Goal: Find specific page/section: Find specific page/section

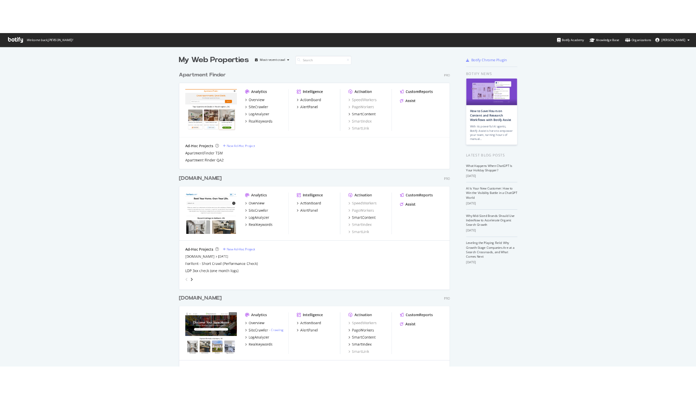
scroll to position [521, 1090]
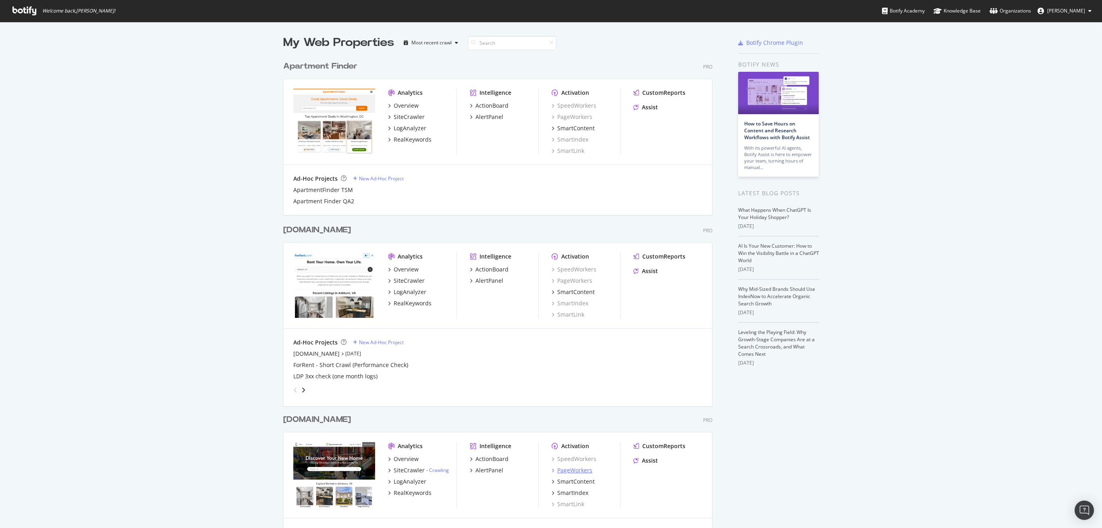
click at [571, 472] on div "PageWorkers" at bounding box center [574, 470] width 35 height 8
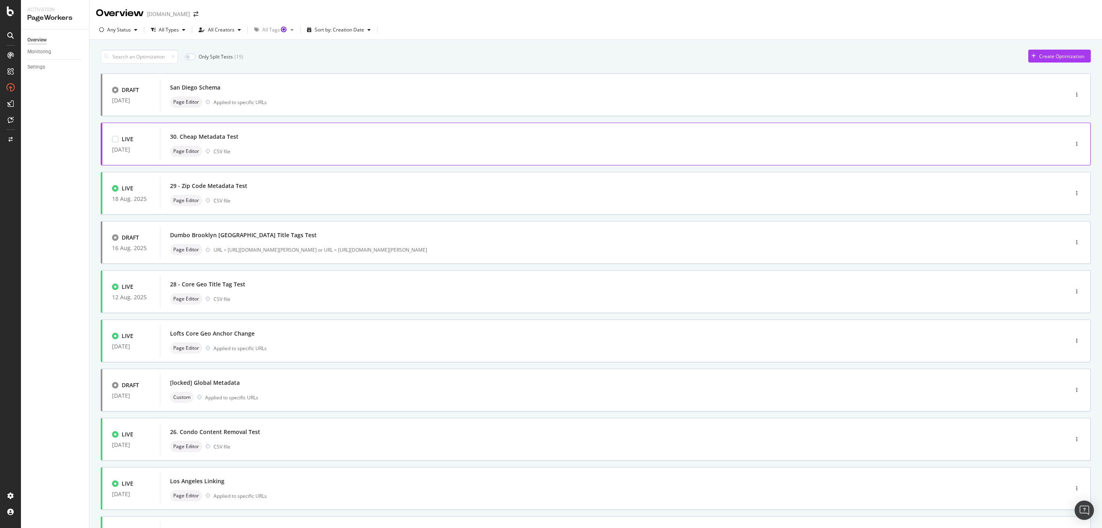
click at [251, 140] on div "30. Cheap Metadata Test" at bounding box center [602, 136] width 864 height 11
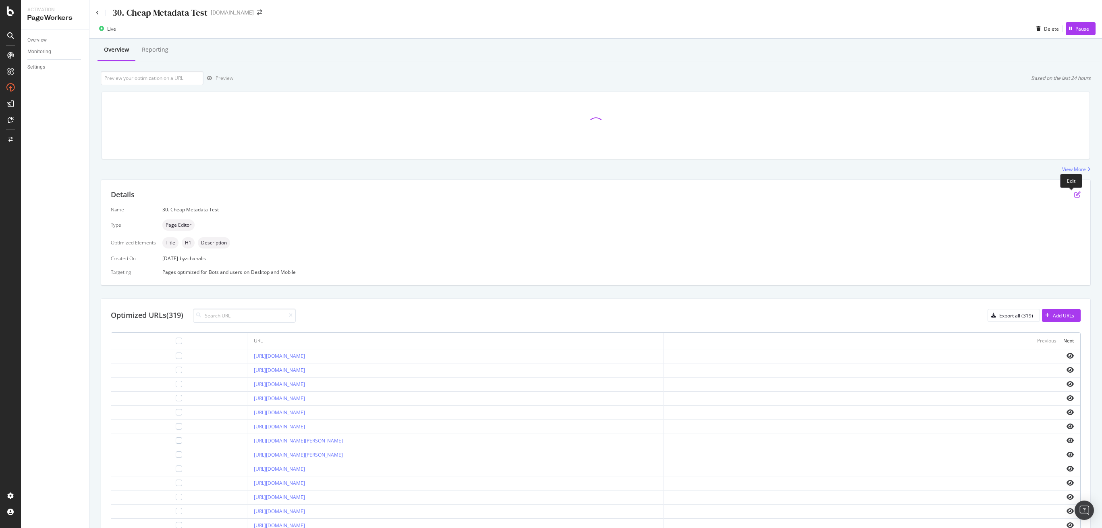
click at [1074, 194] on icon "pen-to-square" at bounding box center [1077, 194] width 6 height 6
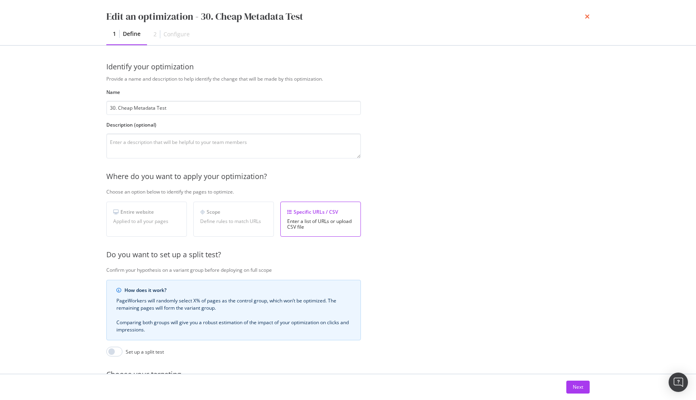
click at [586, 15] on icon "times" at bounding box center [587, 16] width 5 height 6
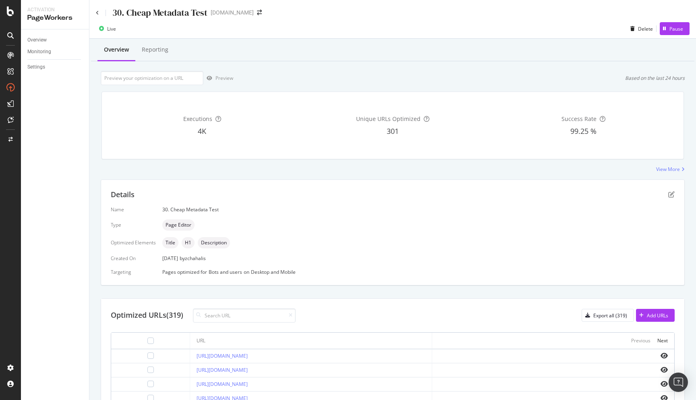
click at [343, 60] on div "Overview Reporting" at bounding box center [393, 50] width 604 height 22
click at [97, 13] on icon at bounding box center [97, 12] width 3 height 5
